Goal: Feedback & Contribution: Submit feedback/report problem

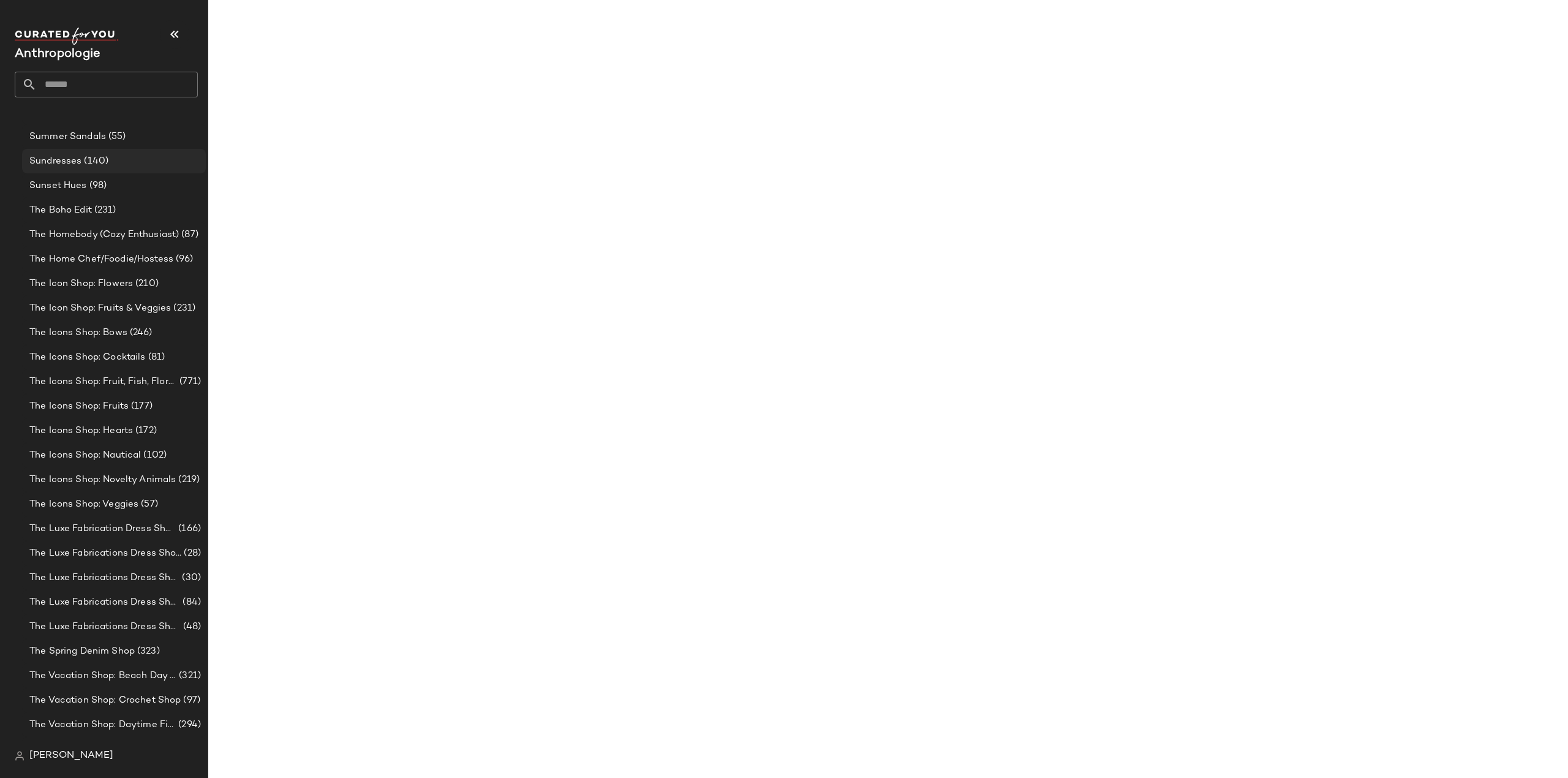
scroll to position [3423, 0]
click at [91, 86] on input "text" at bounding box center [117, 85] width 161 height 26
type input "****"
click at [84, 124] on div "Cozy Shop" at bounding box center [106, 120] width 163 height 13
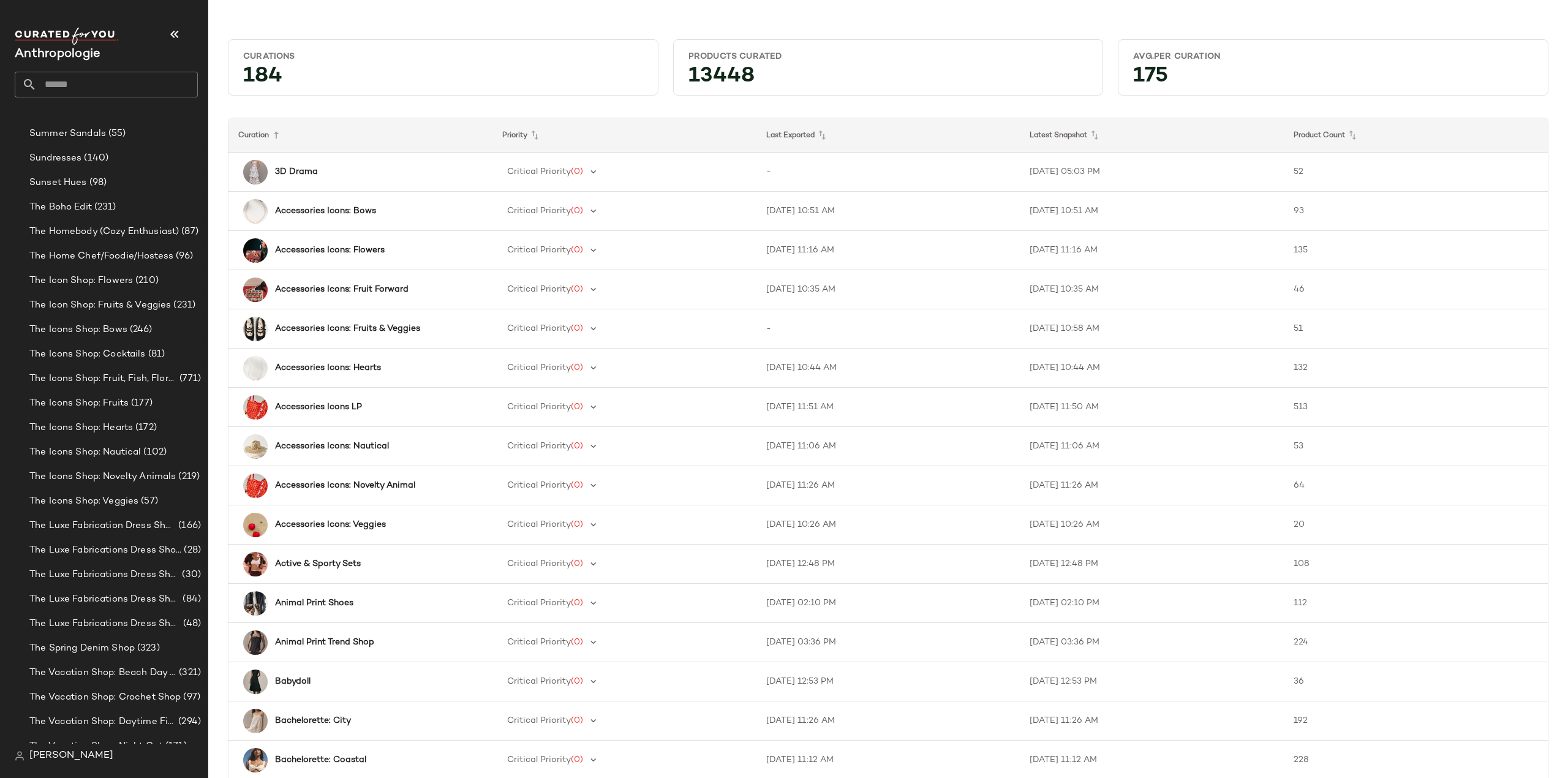
click at [76, 69] on div "Anthropologie" at bounding box center [106, 62] width 183 height 70
click at [76, 84] on input "text" at bounding box center [117, 85] width 161 height 26
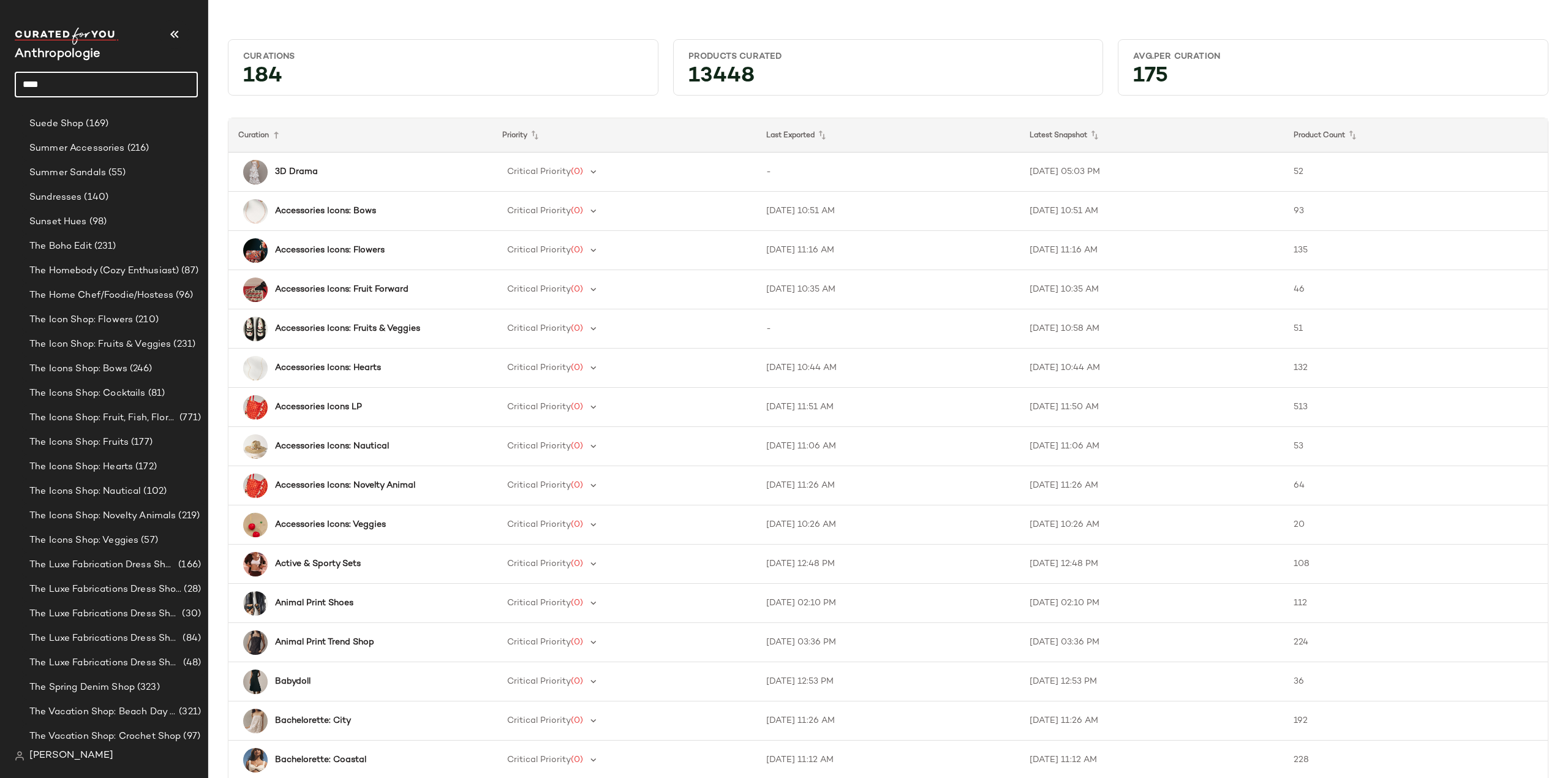
scroll to position [3423, 0]
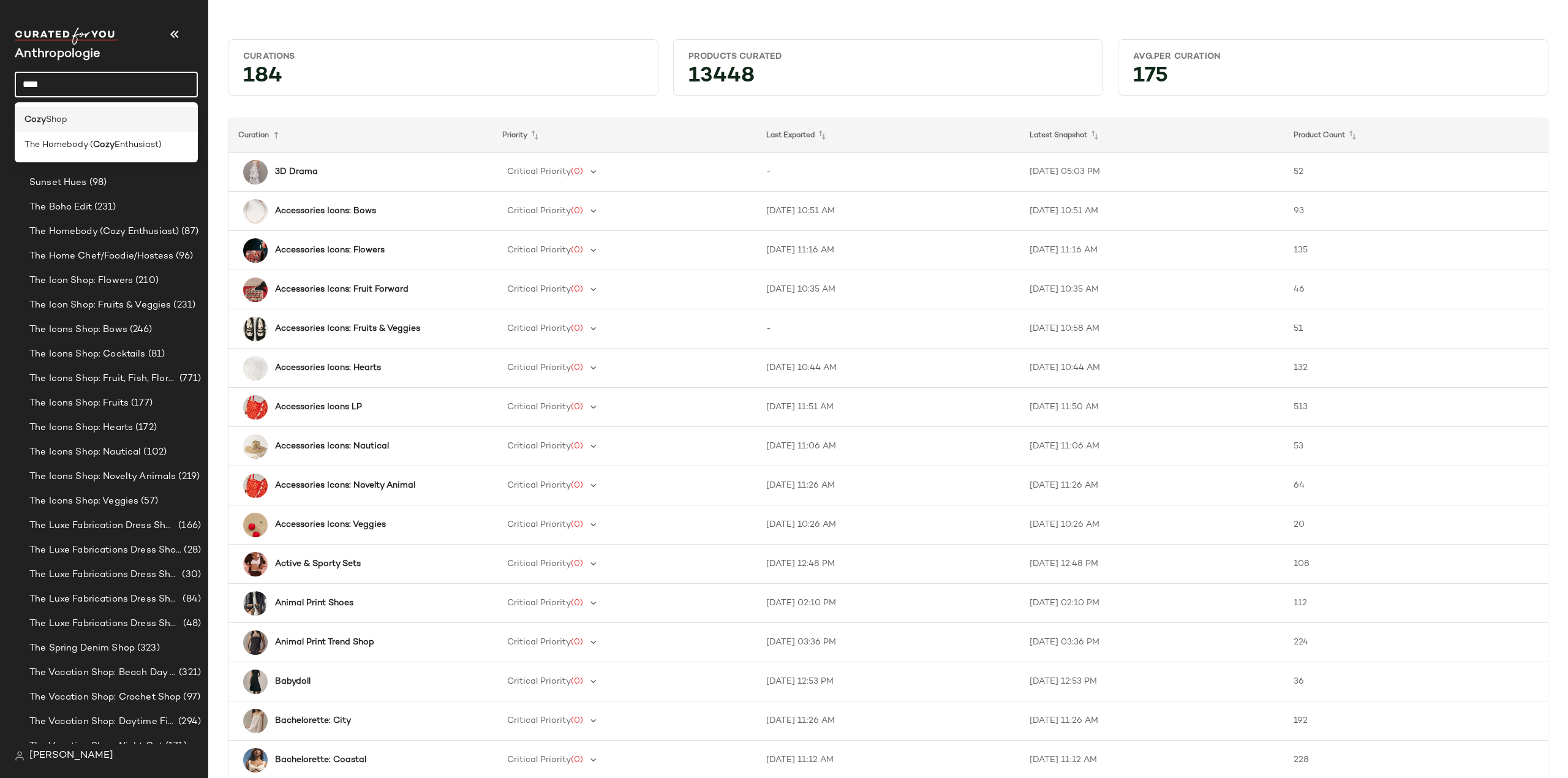
type input "****"
click at [101, 123] on div "Cozy Shop" at bounding box center [106, 120] width 163 height 13
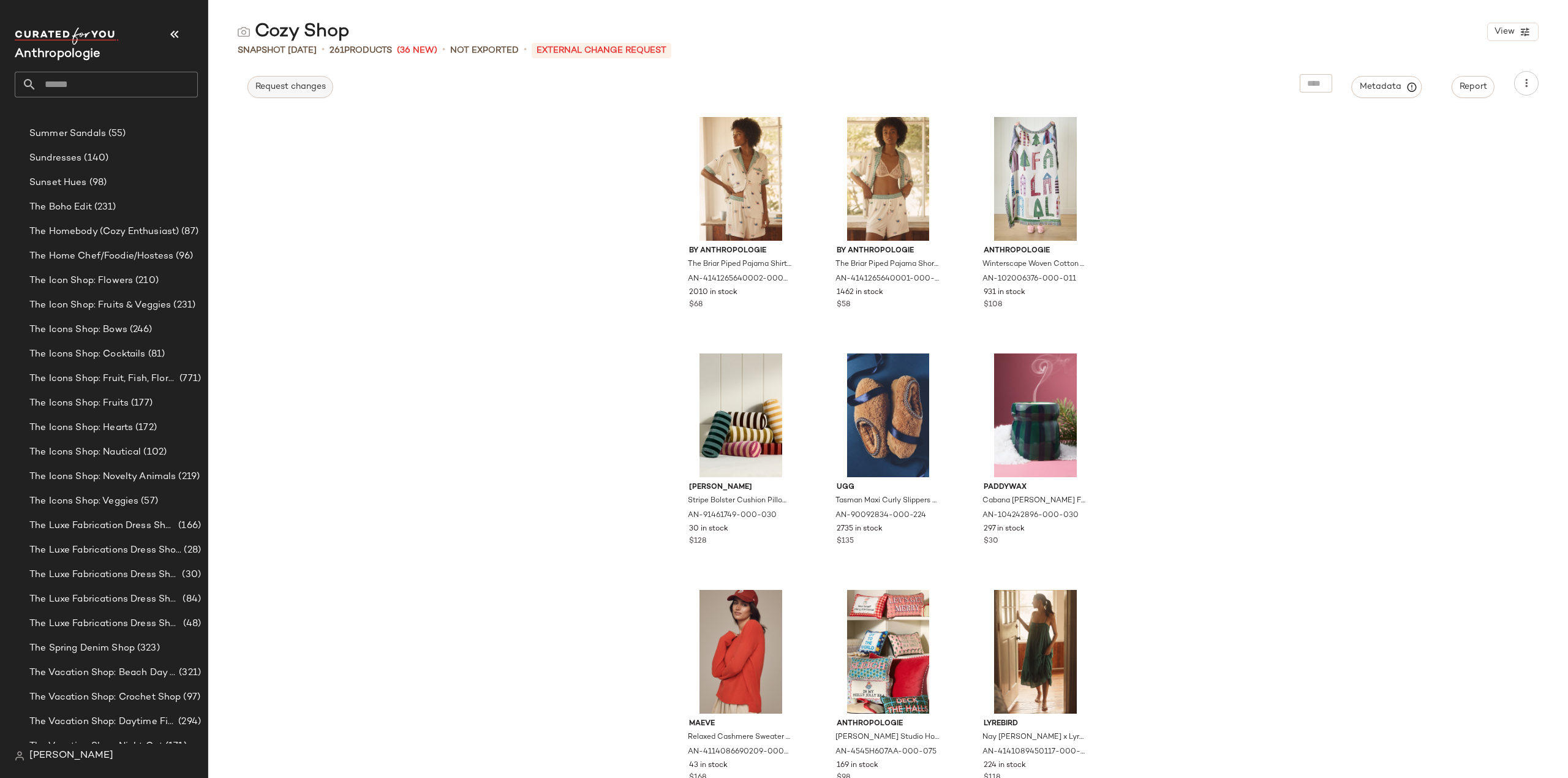
click at [309, 85] on span "Request changes" at bounding box center [290, 87] width 71 height 10
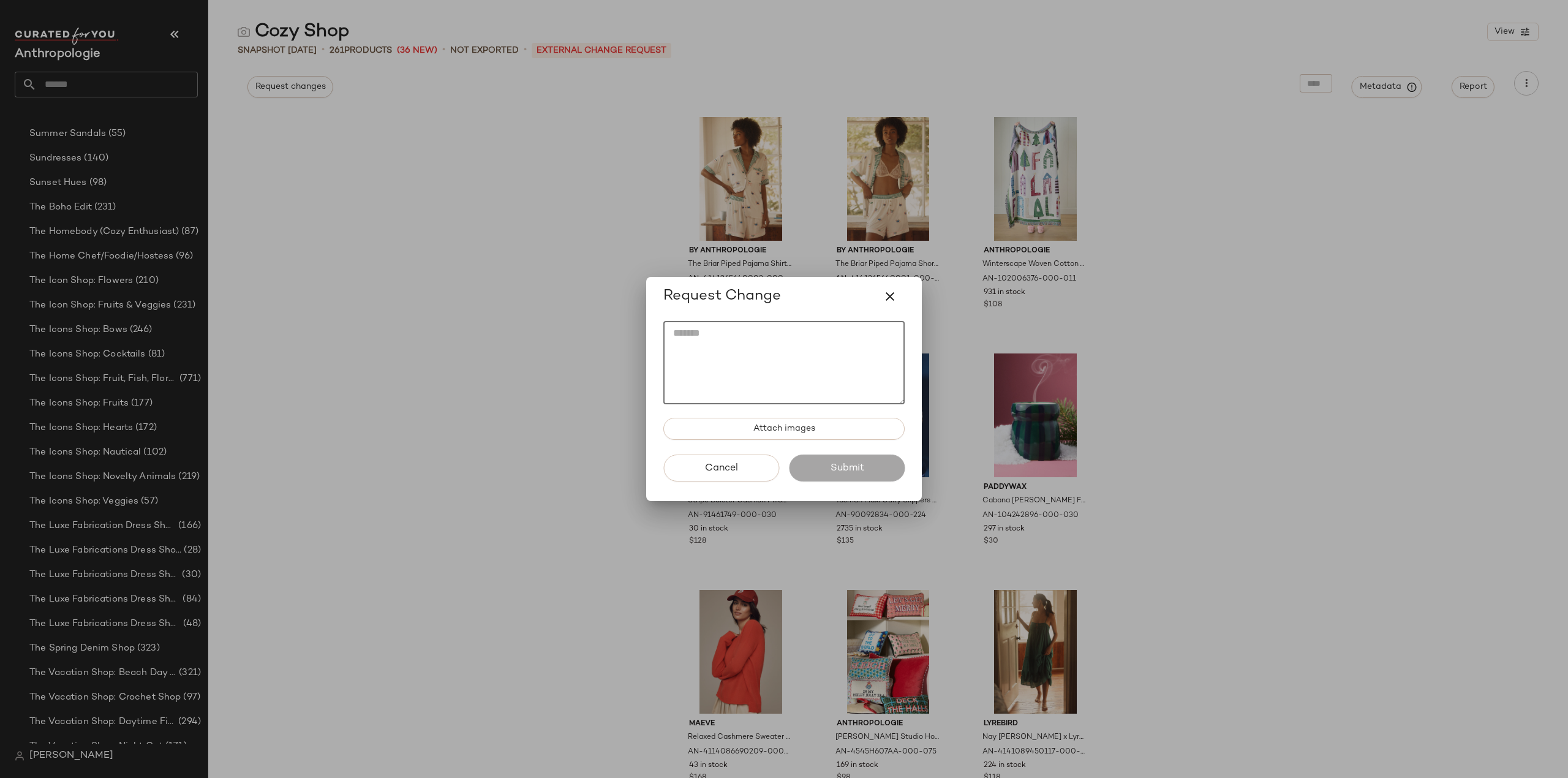
click at [782, 373] on textarea at bounding box center [783, 362] width 241 height 83
click at [670, 205] on div at bounding box center [784, 389] width 1568 height 778
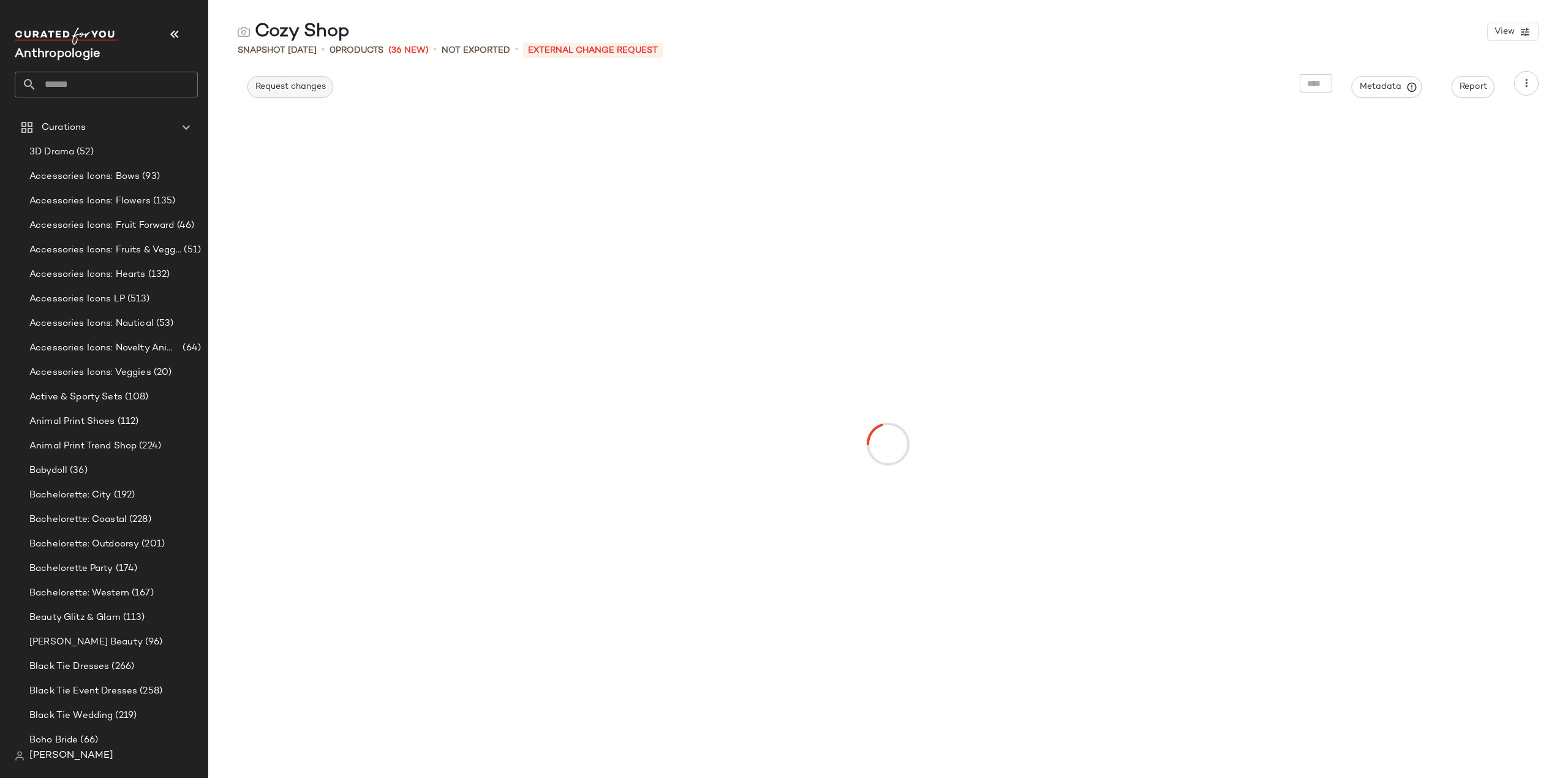
click at [268, 85] on span "Request changes" at bounding box center [290, 87] width 71 height 10
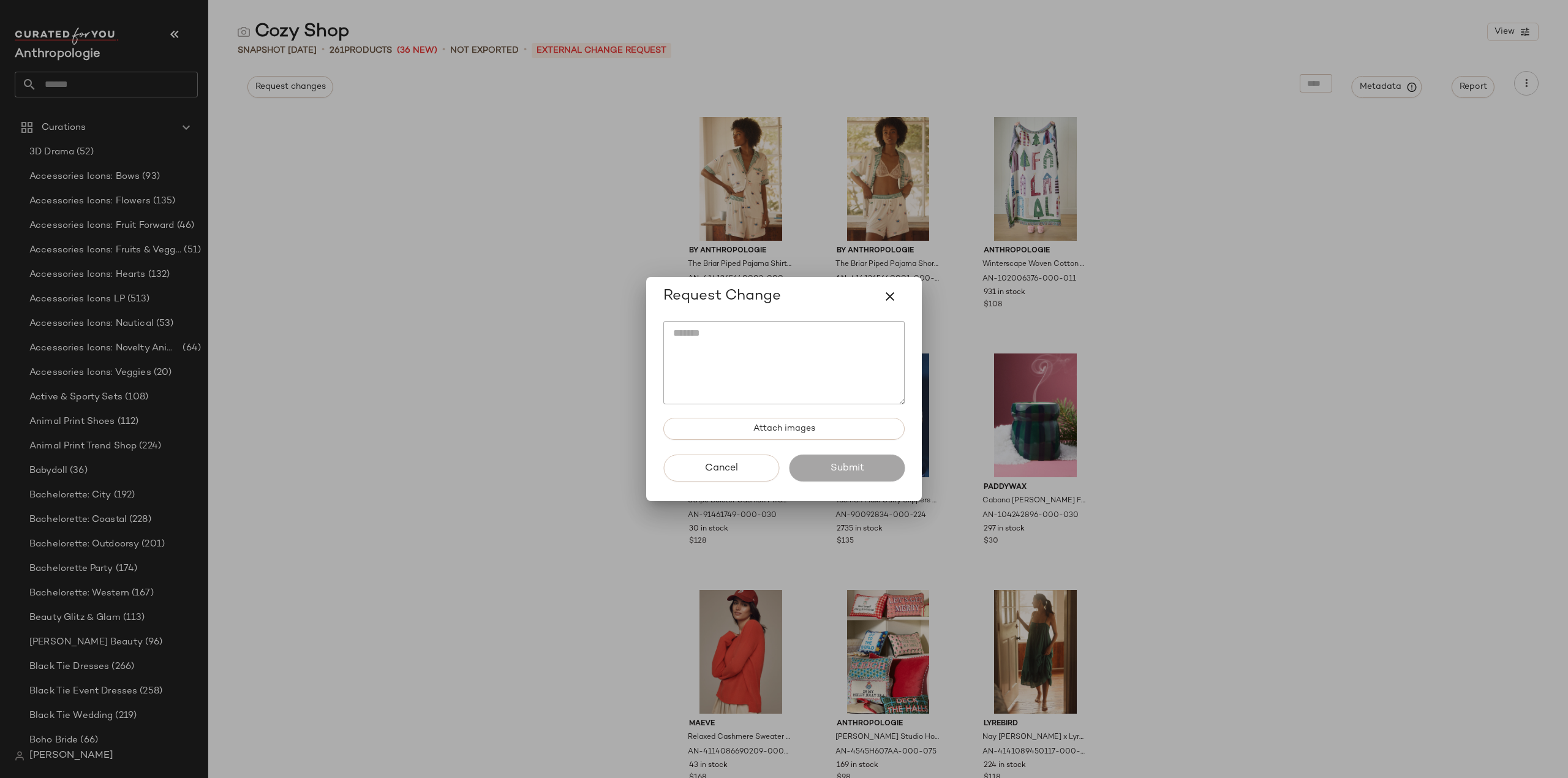
click at [425, 346] on div at bounding box center [784, 389] width 1568 height 778
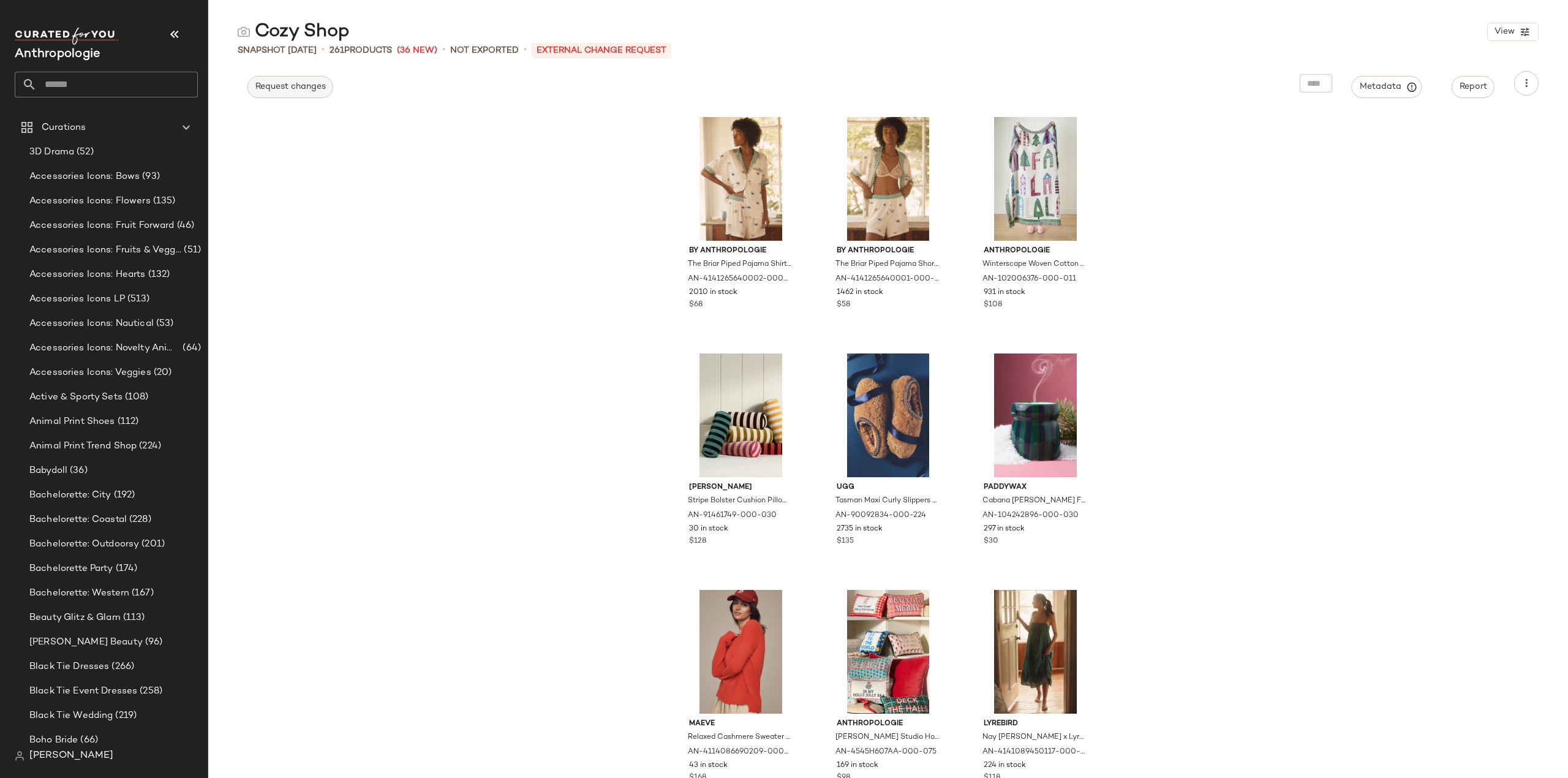
click at [300, 96] on button "Request changes" at bounding box center [290, 87] width 85 height 22
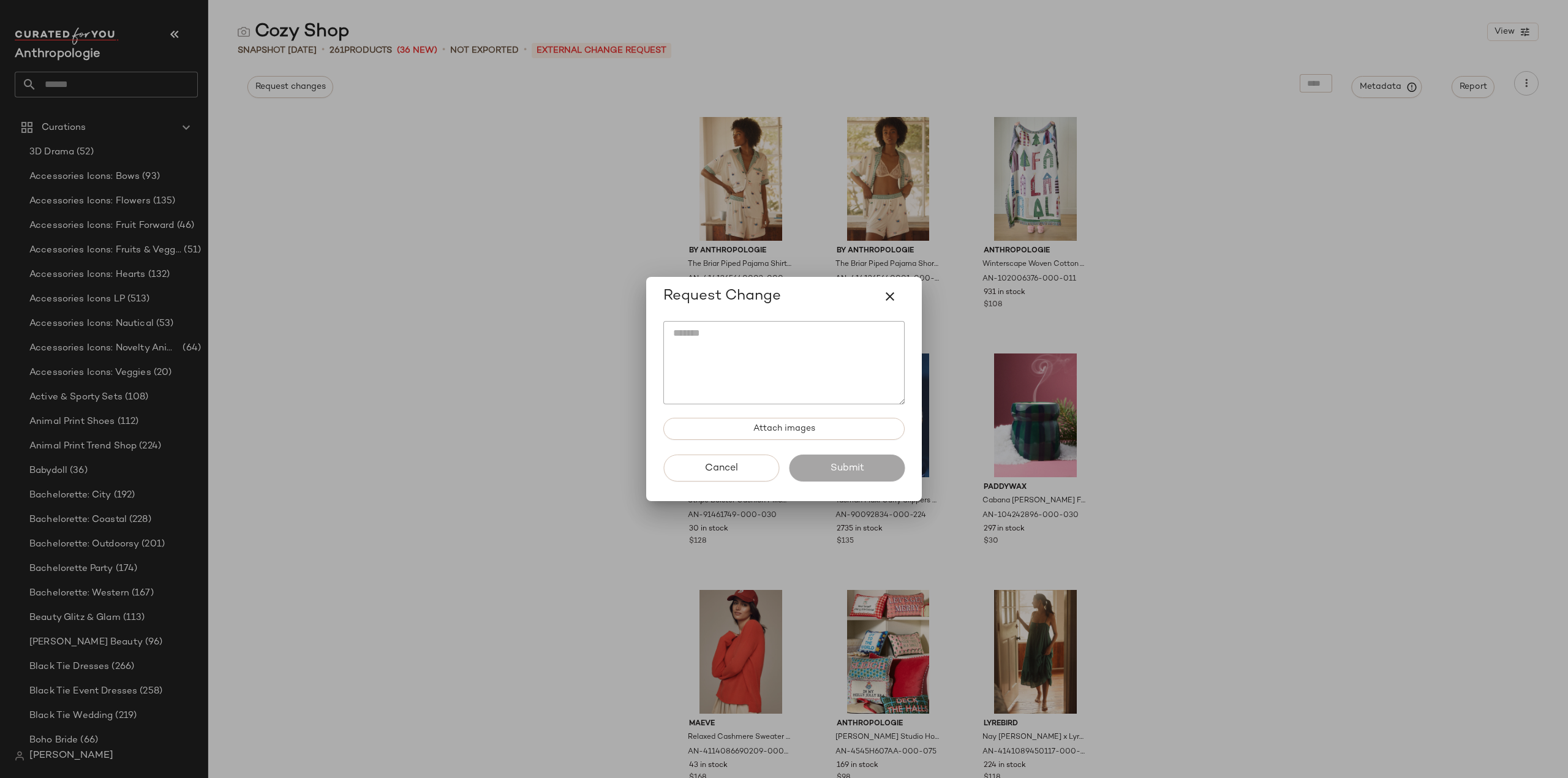
click at [725, 373] on textarea at bounding box center [783, 362] width 241 height 83
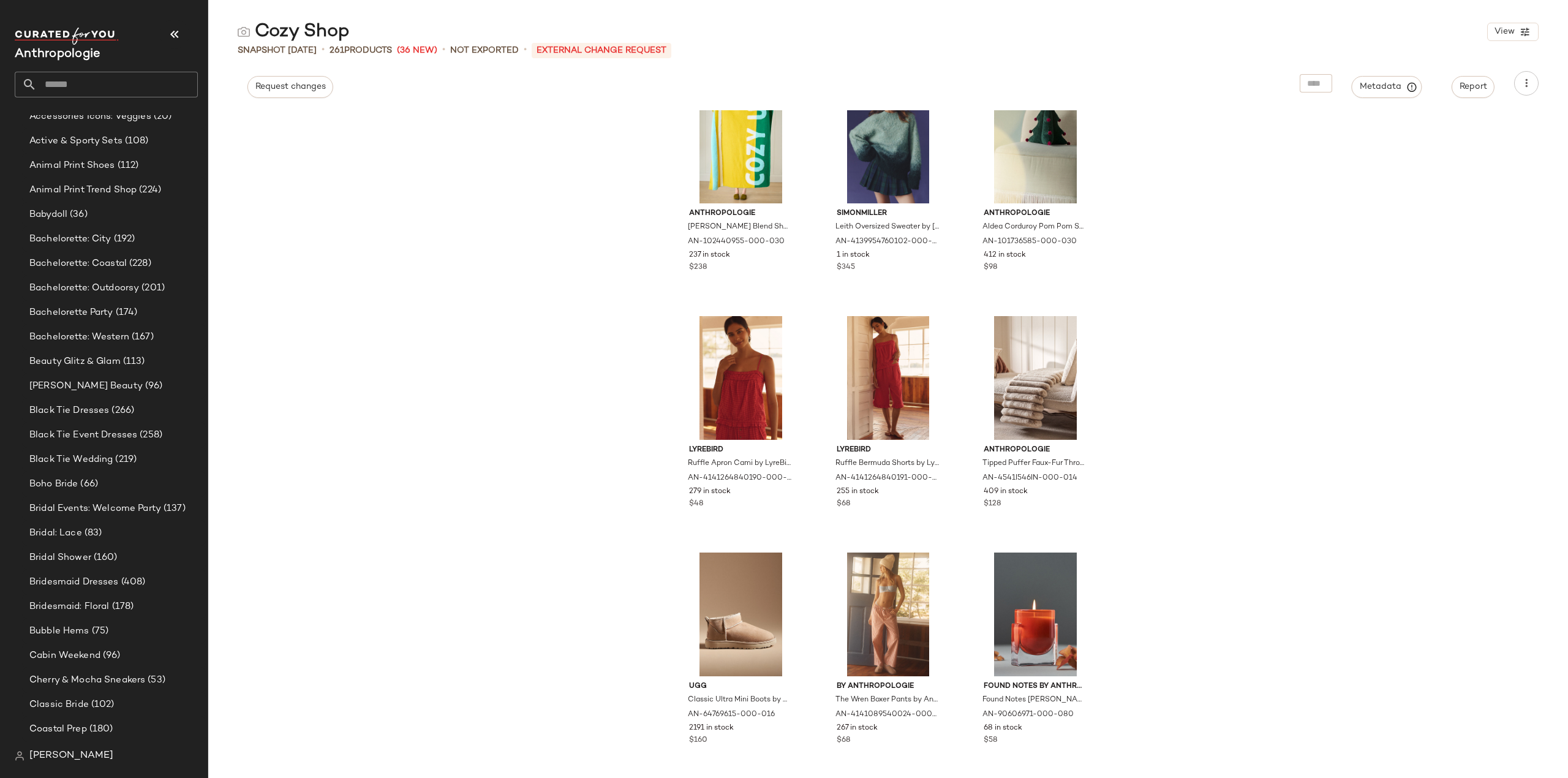
scroll to position [1820, 0]
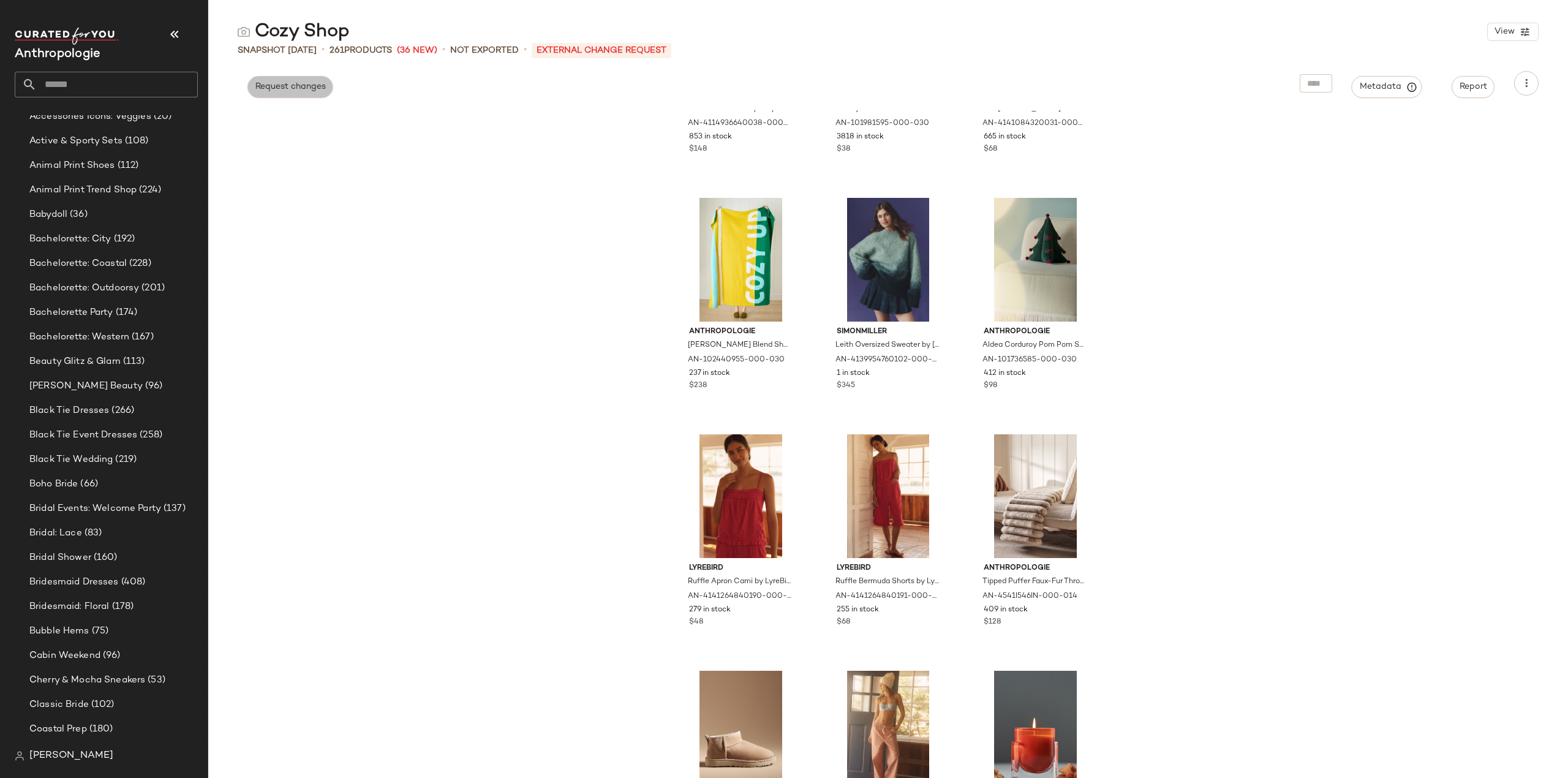
click at [295, 76] on button "Request changes" at bounding box center [290, 87] width 85 height 22
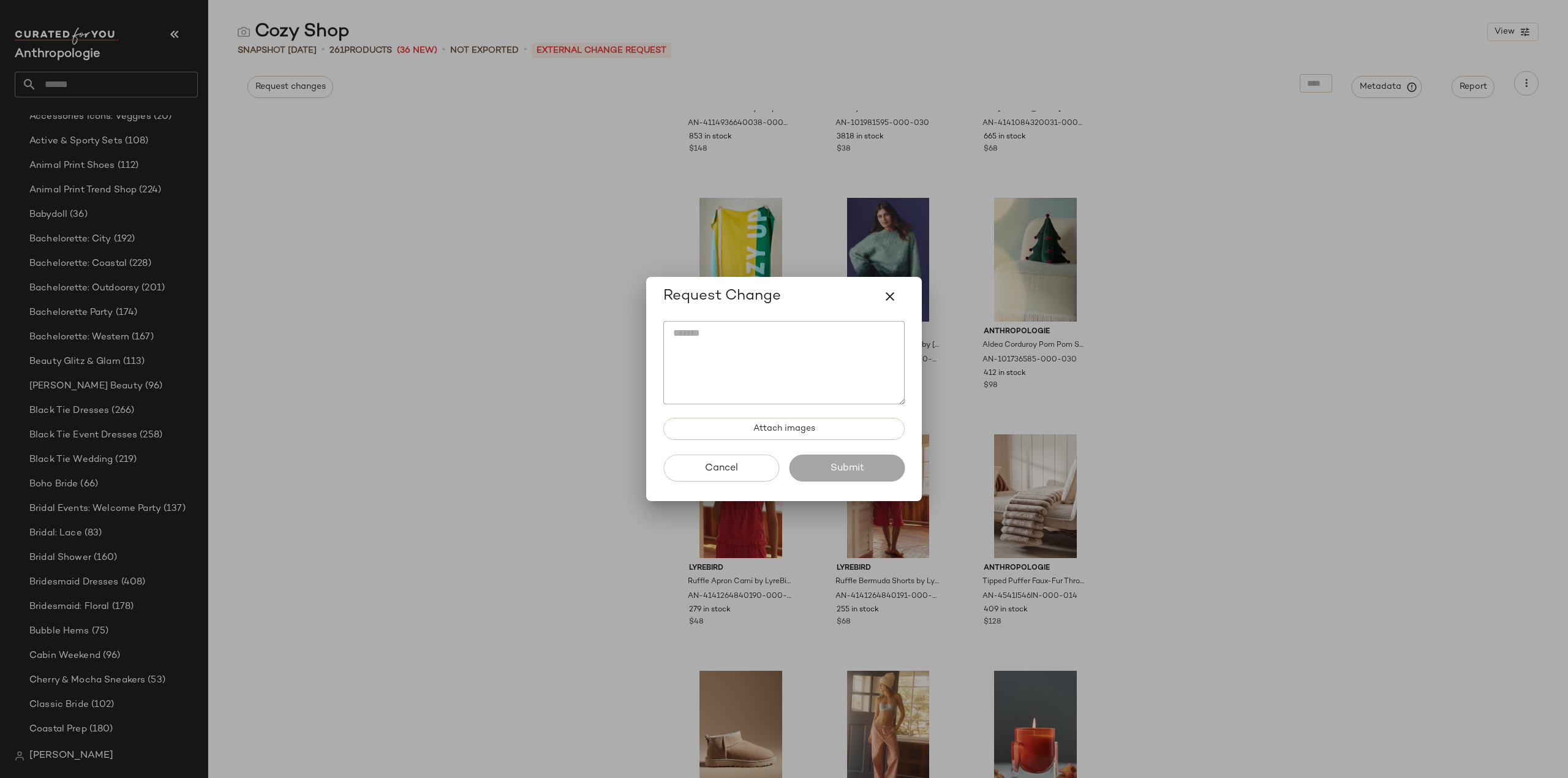
click at [519, 419] on div at bounding box center [784, 389] width 1568 height 778
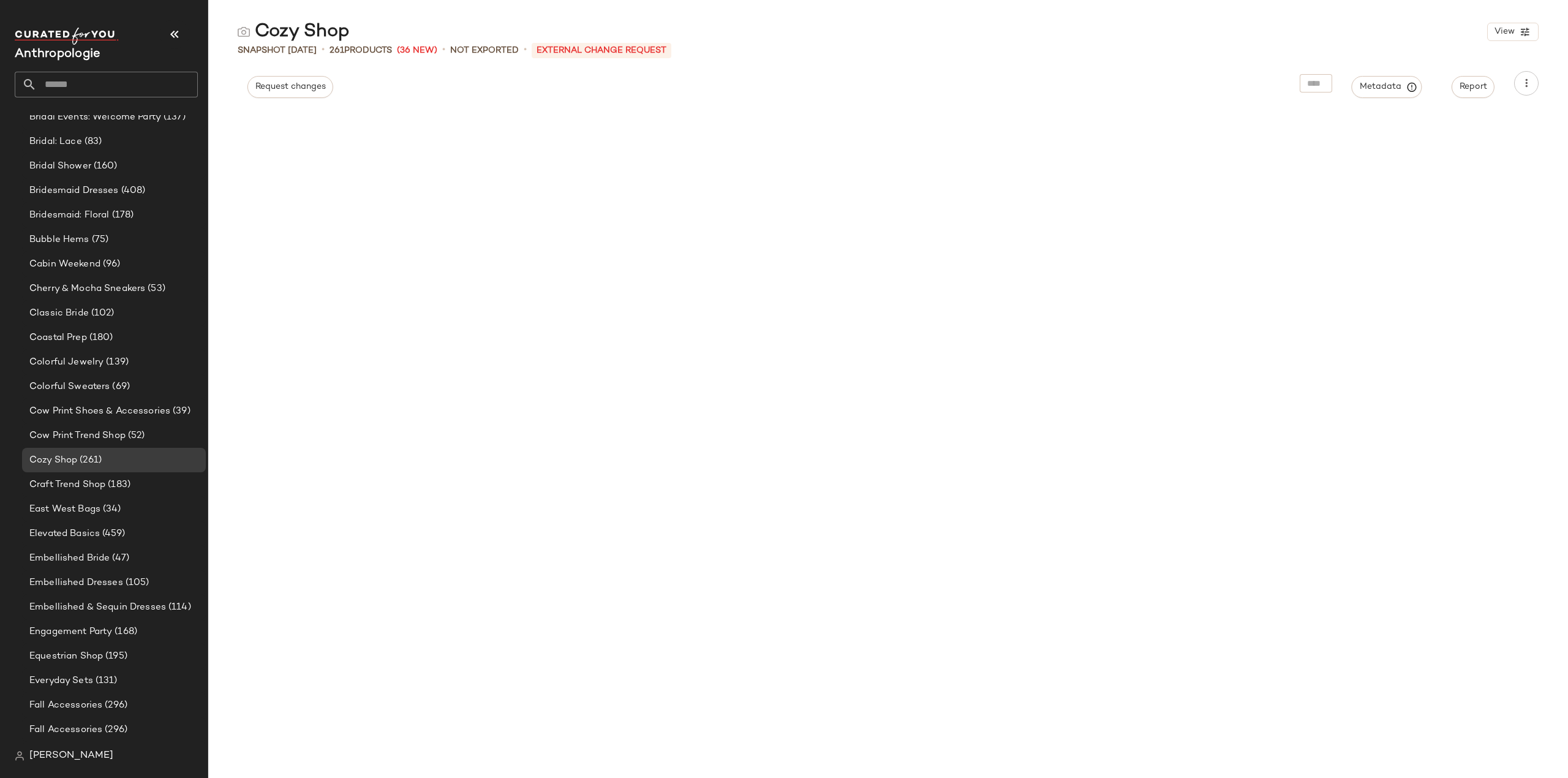
scroll to position [0, 0]
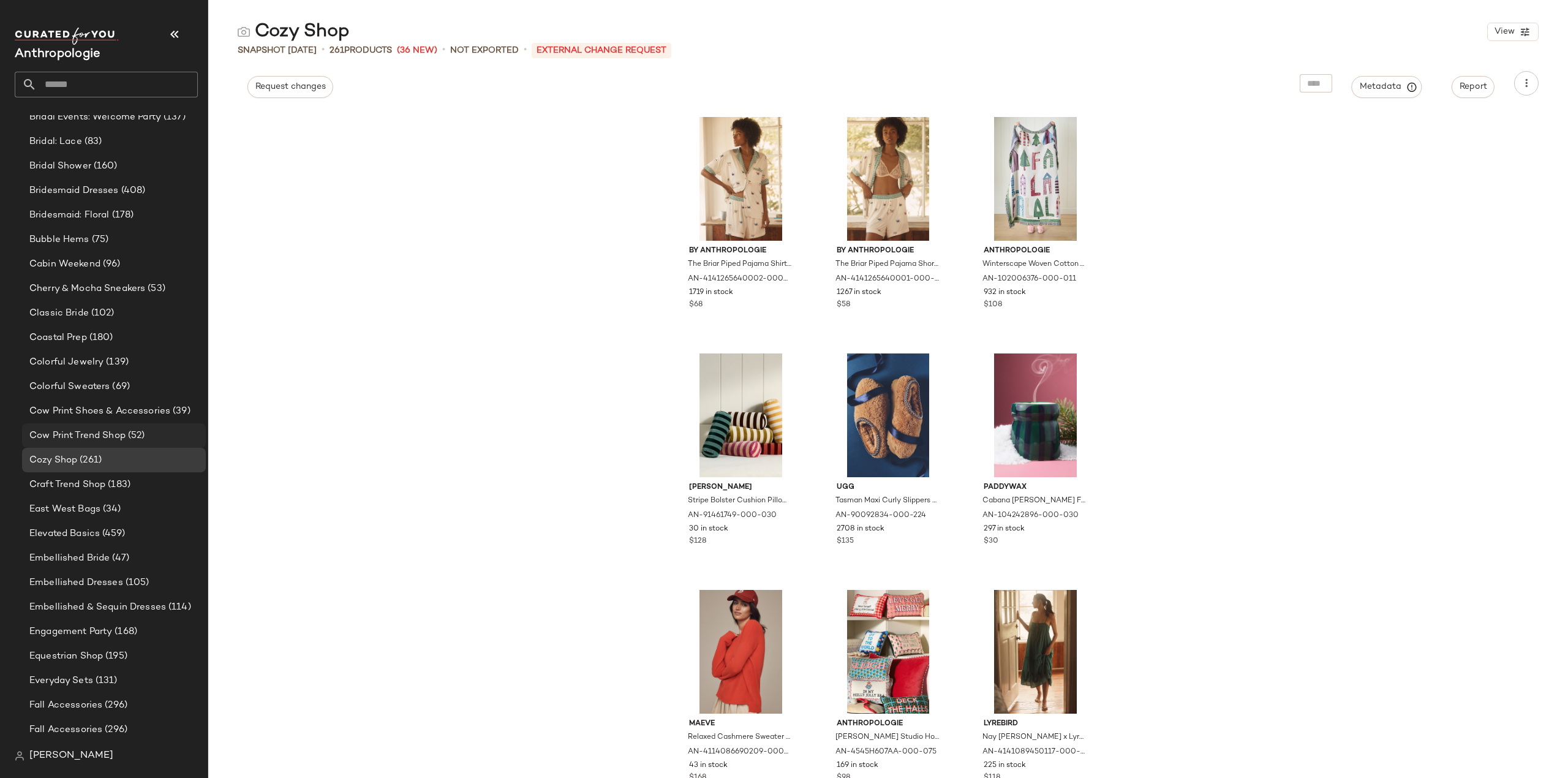
click at [72, 432] on span "Cow Print Trend Shop" at bounding box center [78, 435] width 97 height 14
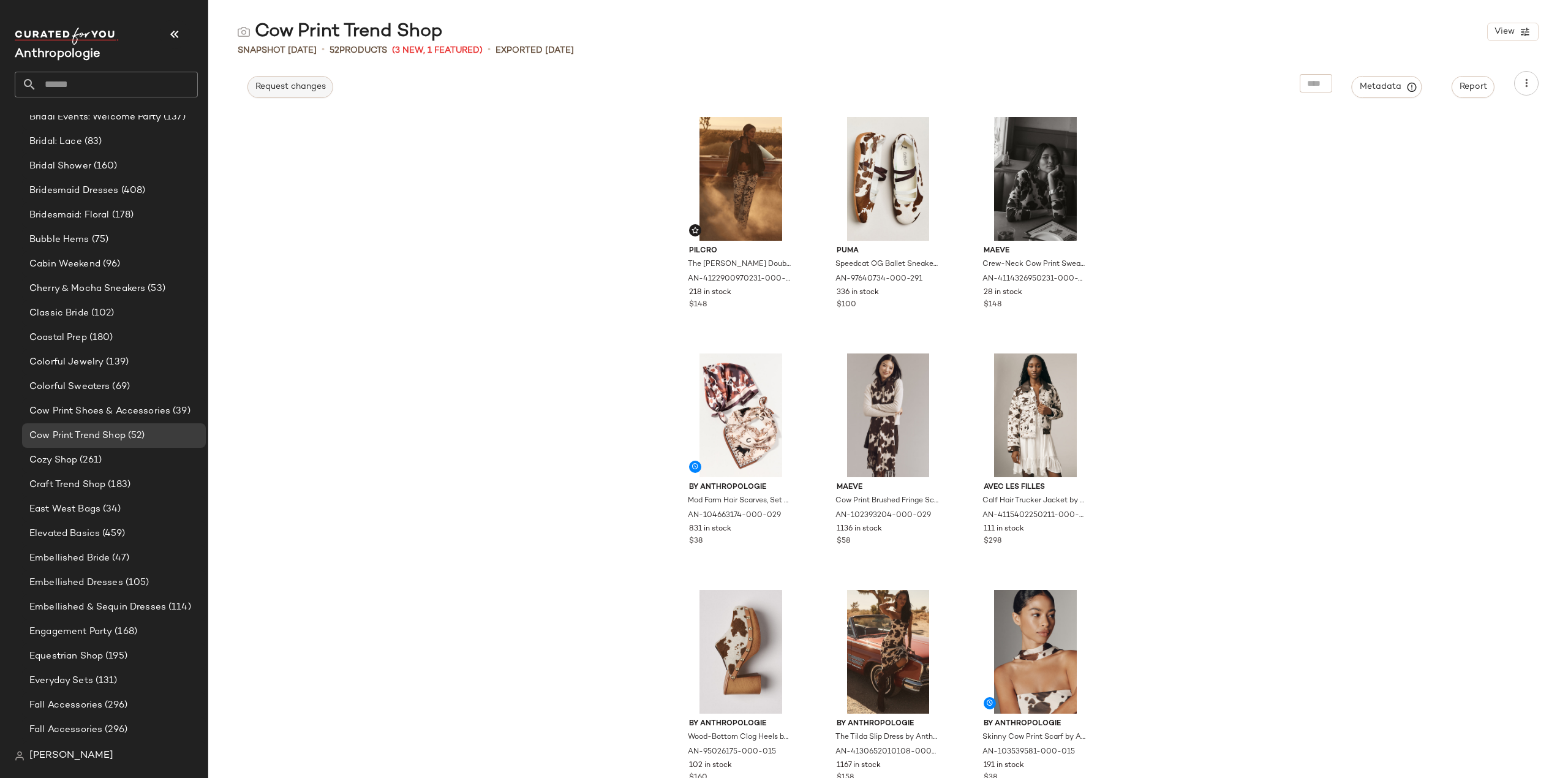
click at [304, 76] on button "Request changes" at bounding box center [290, 87] width 85 height 22
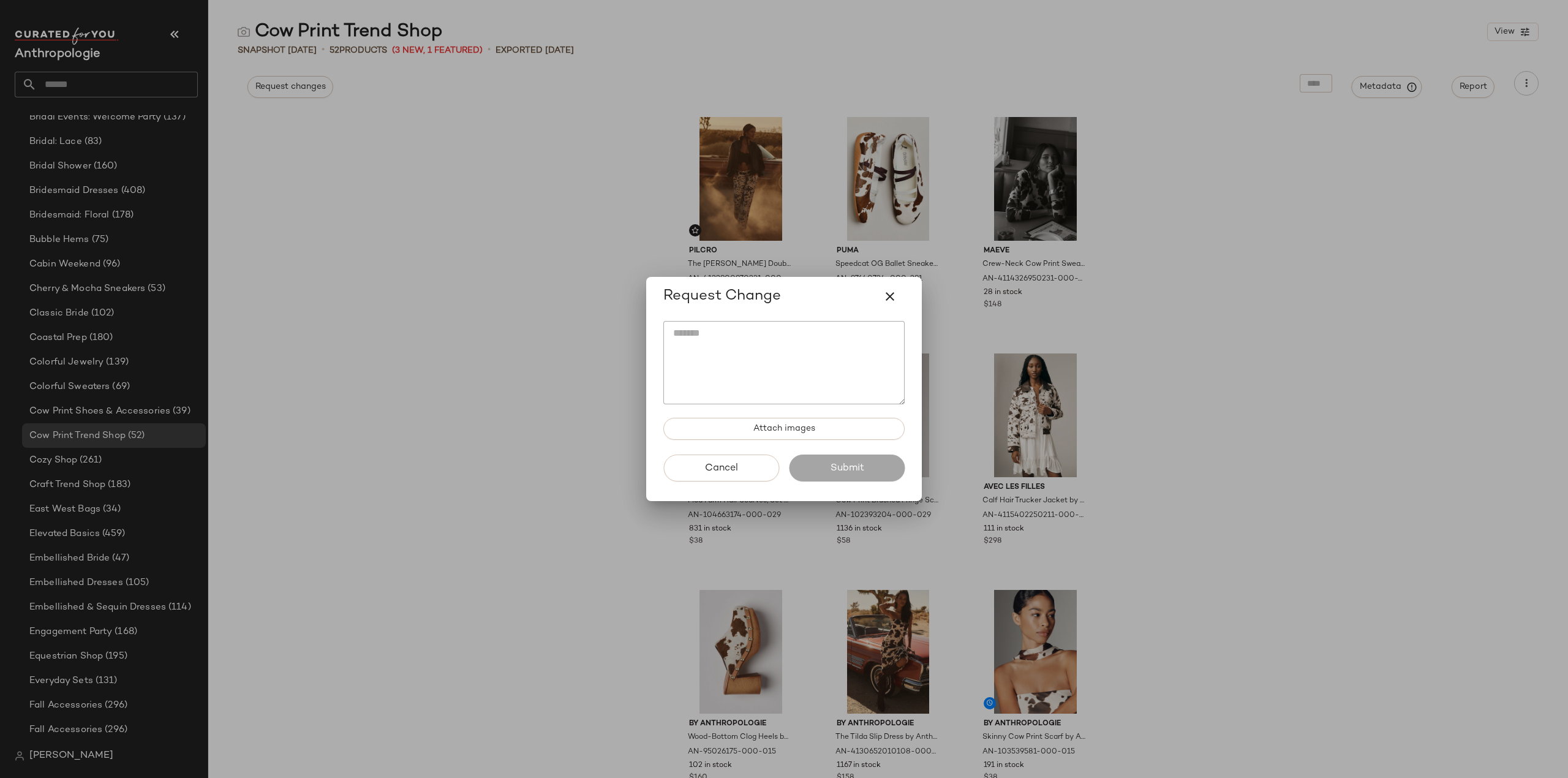
click at [662, 128] on div at bounding box center [784, 389] width 1568 height 778
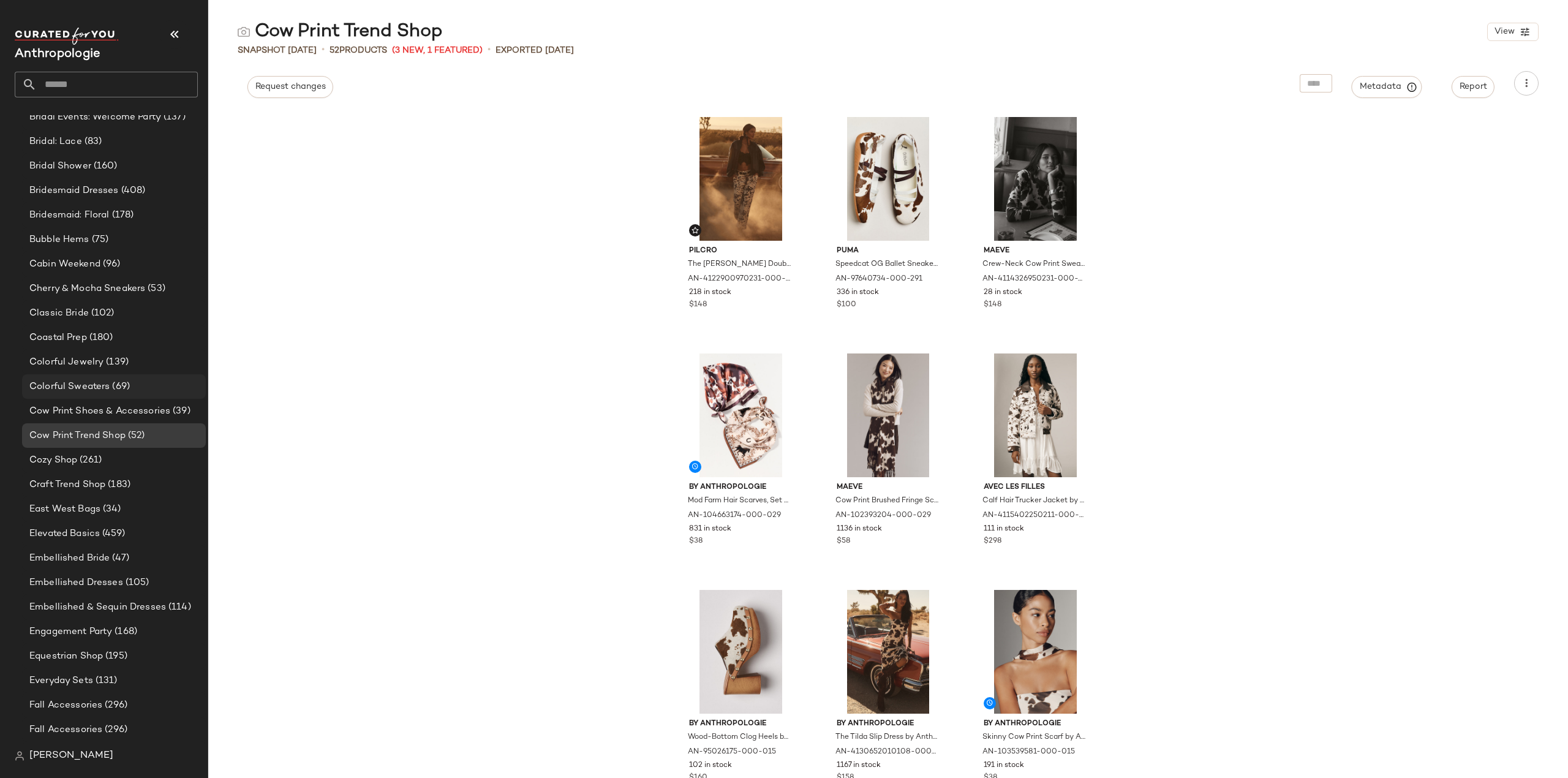
click at [103, 380] on span "Colorful Sweaters" at bounding box center [70, 386] width 80 height 14
